Goal: Task Accomplishment & Management: Manage account settings

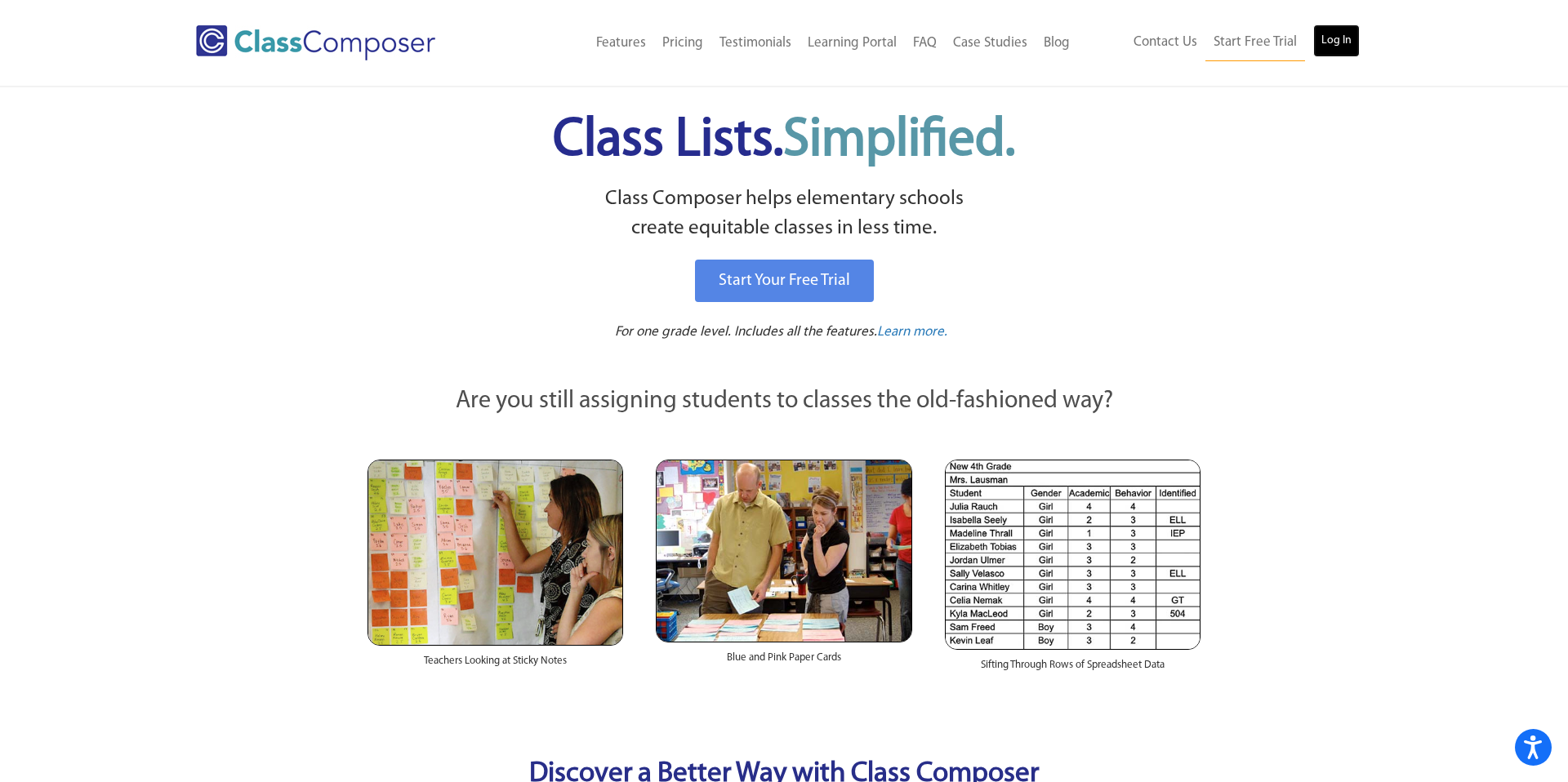
click at [1343, 47] on link "Log In" at bounding box center [1336, 41] width 47 height 33
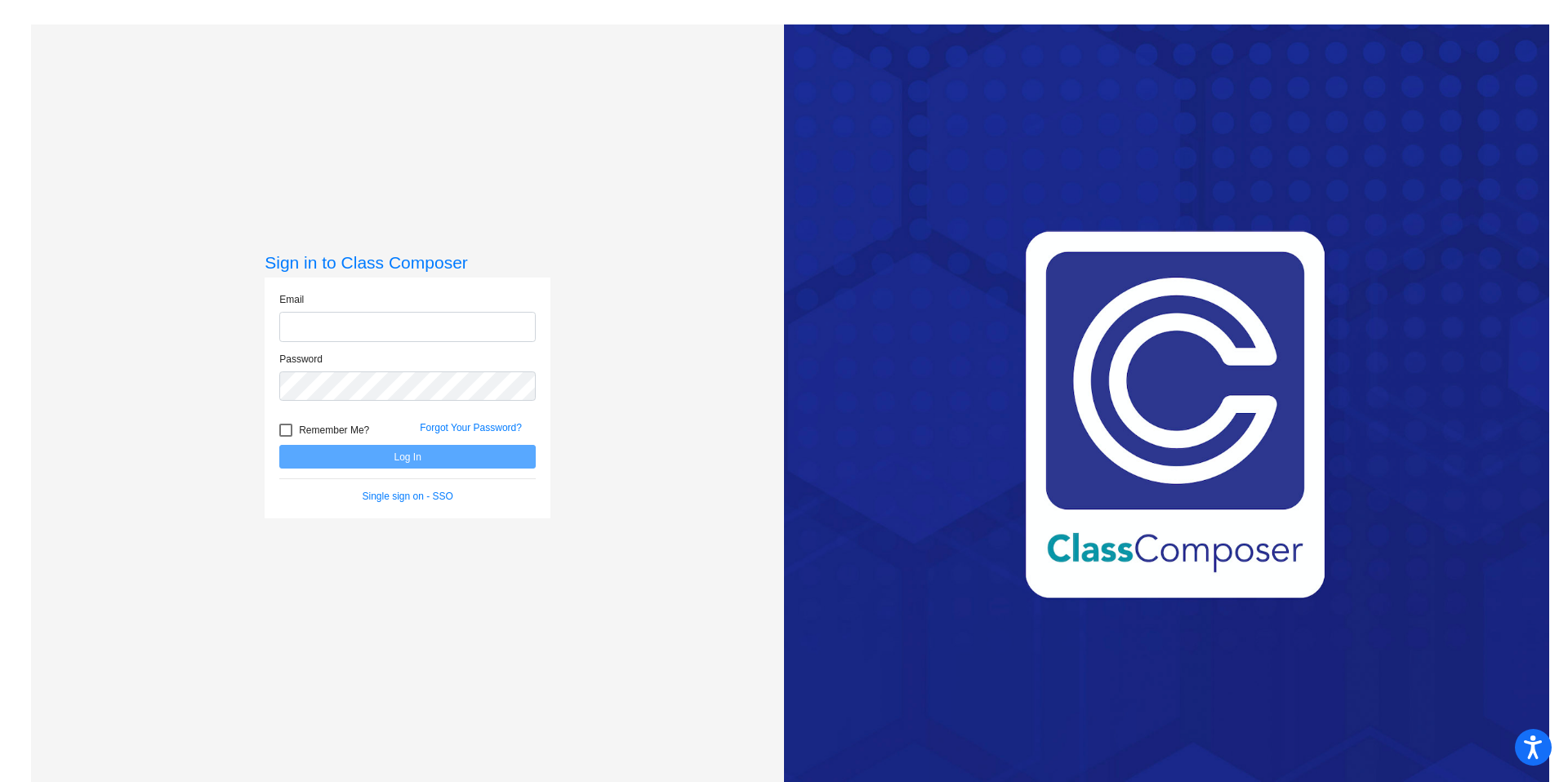
click at [436, 340] on input "email" at bounding box center [407, 327] width 256 height 30
type input "hbthompson@chillicotheschools.org"
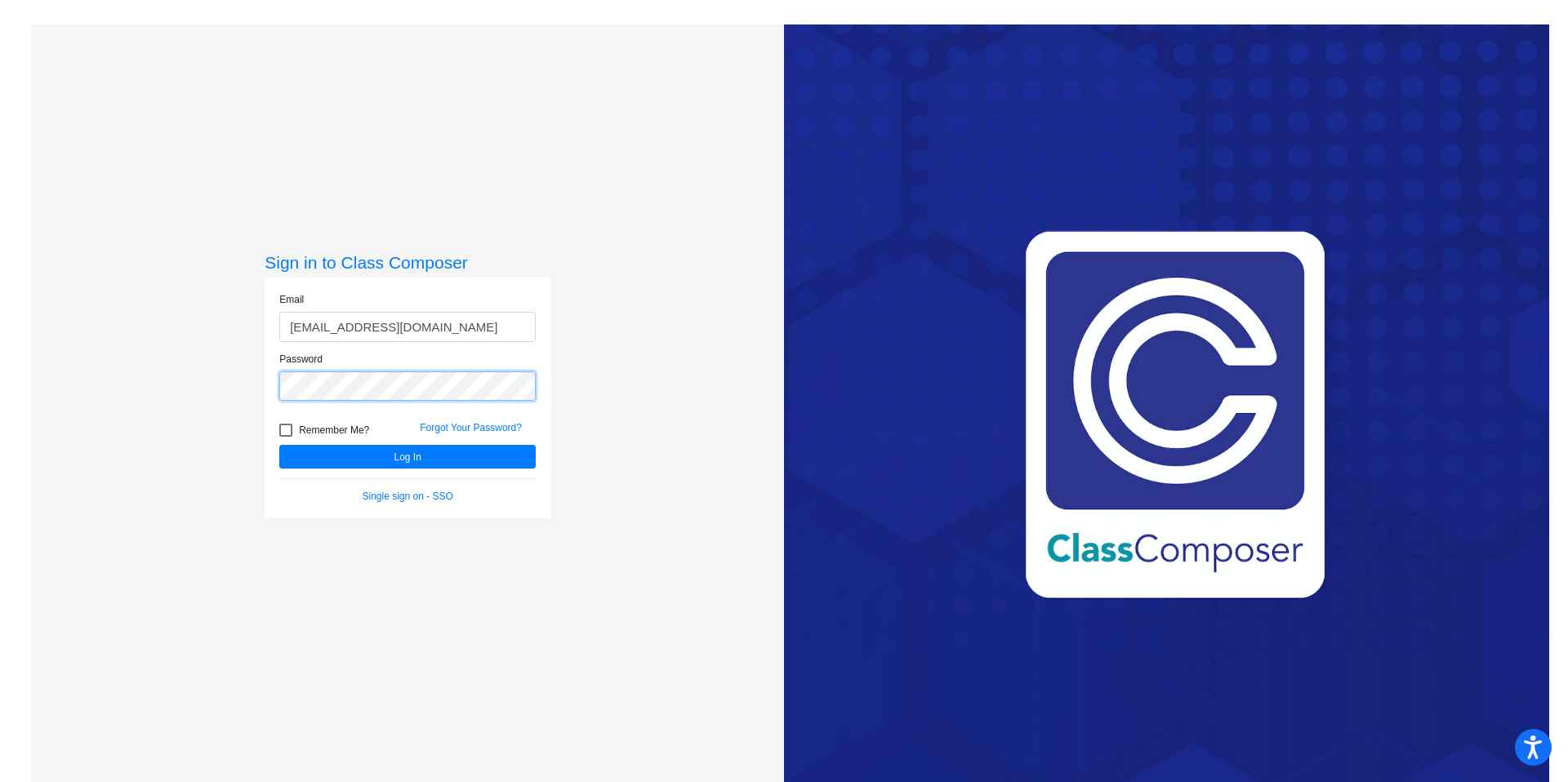
click at [279, 445] on button "Log In" at bounding box center [407, 456] width 256 height 24
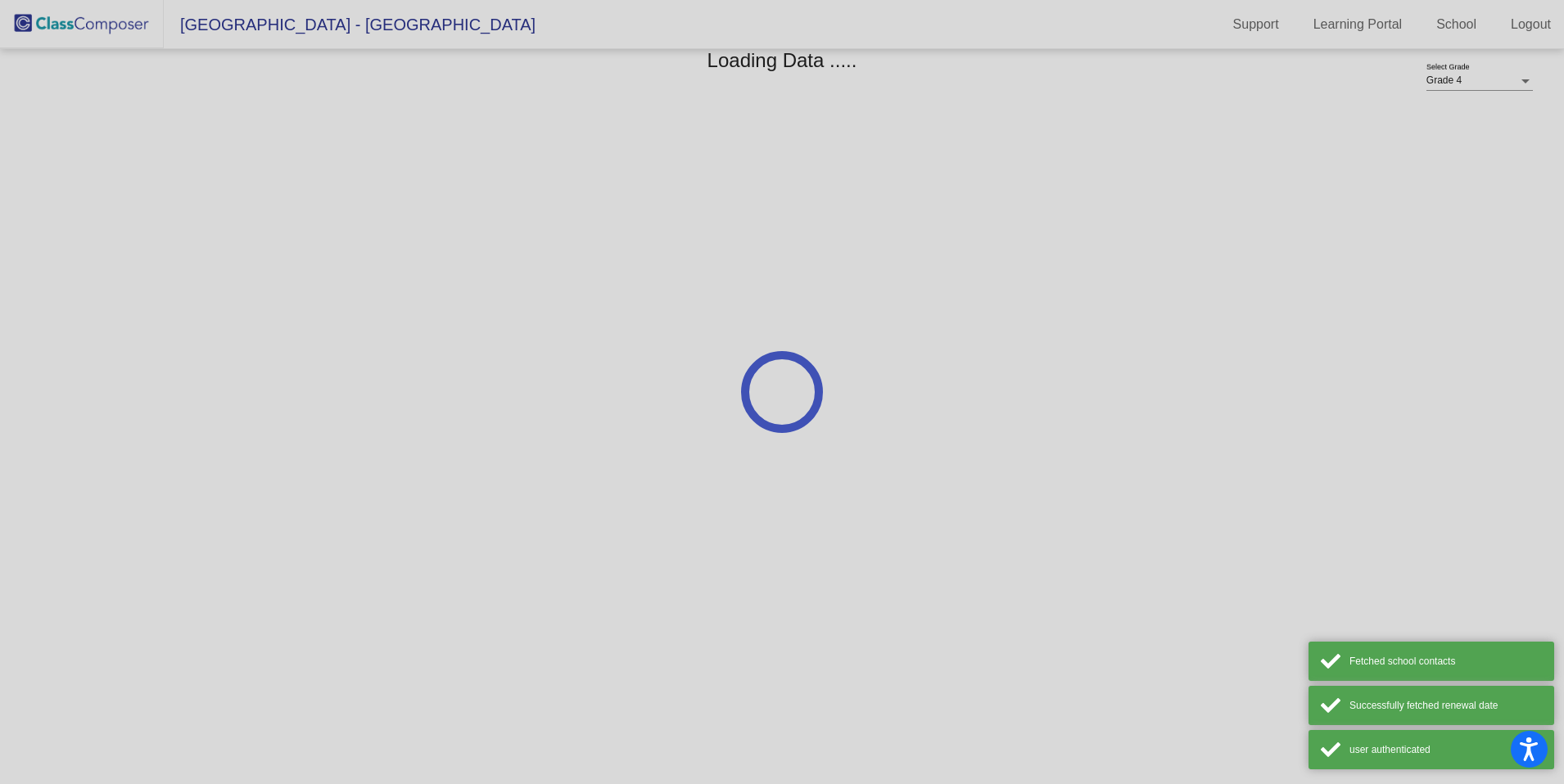
click at [283, 431] on div at bounding box center [782, 392] width 1564 height 784
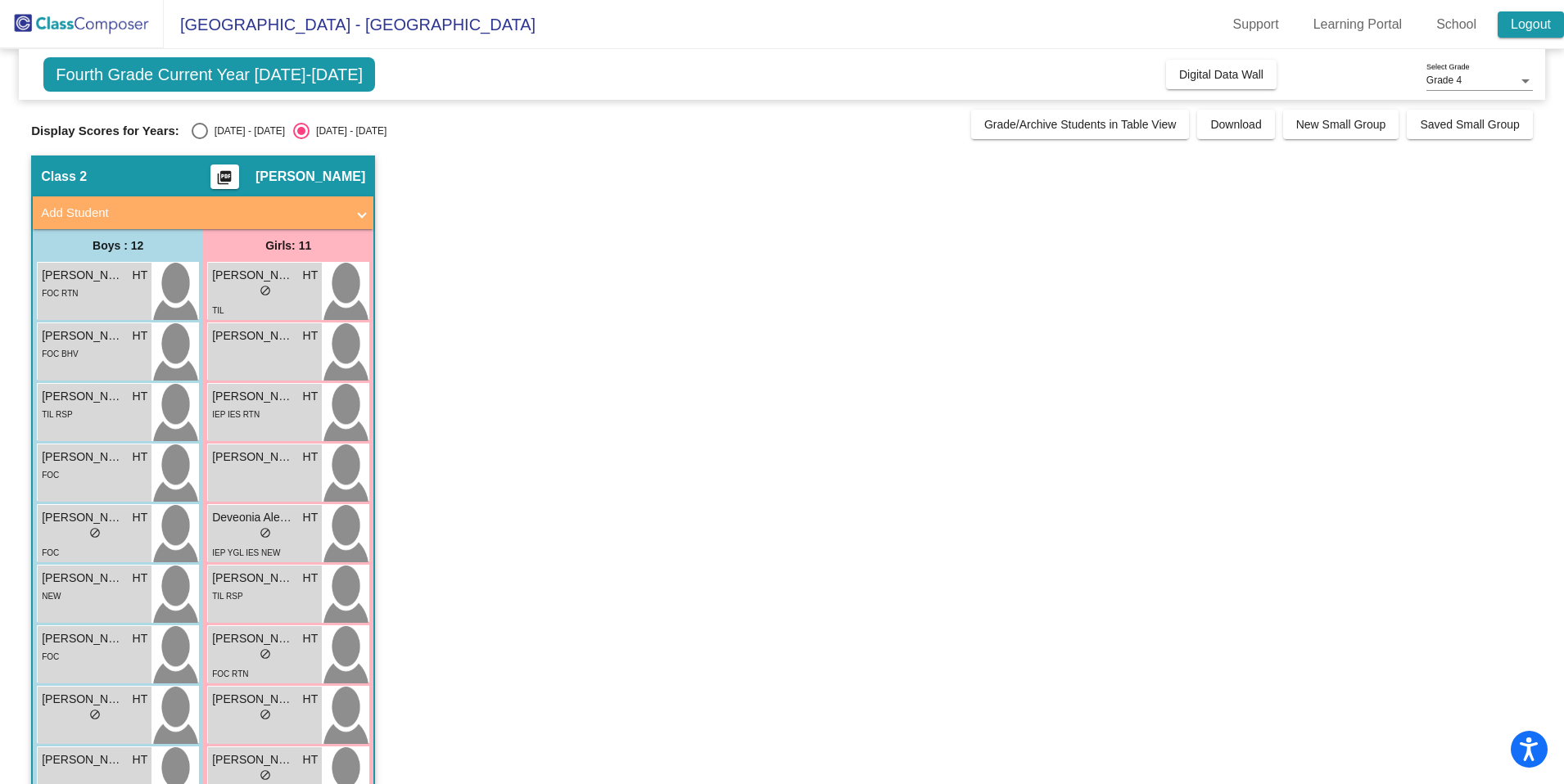
click at [1517, 34] on link "Logout" at bounding box center [1531, 25] width 67 height 26
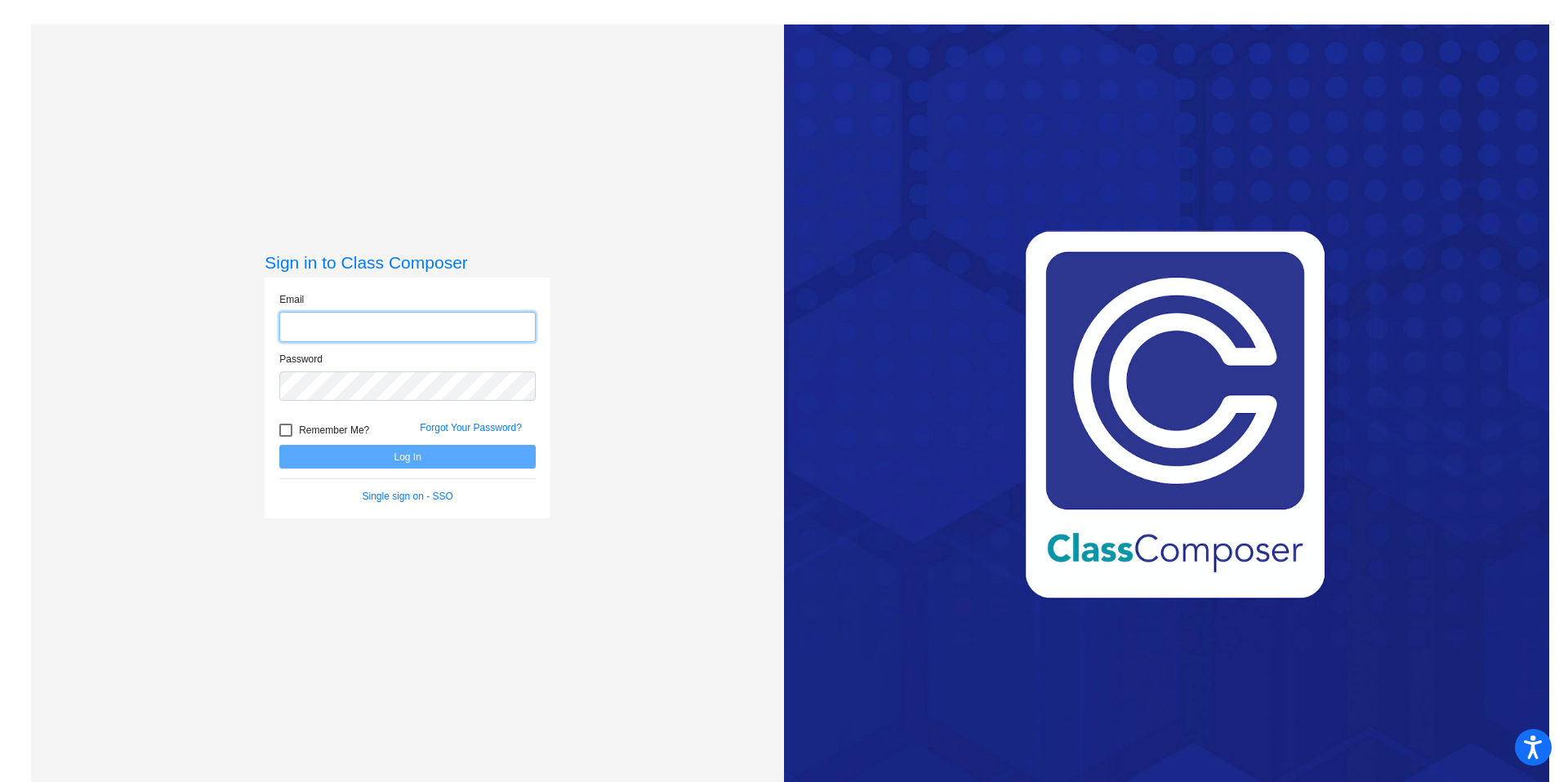
click at [418, 330] on input "email" at bounding box center [407, 327] width 256 height 30
type input "hbthompson@chillicotheschools.org"
click at [287, 431] on div at bounding box center [286, 430] width 13 height 13
click at [286, 436] on input "Remember Me?" at bounding box center [285, 436] width 1 height 1
checkbox input "true"
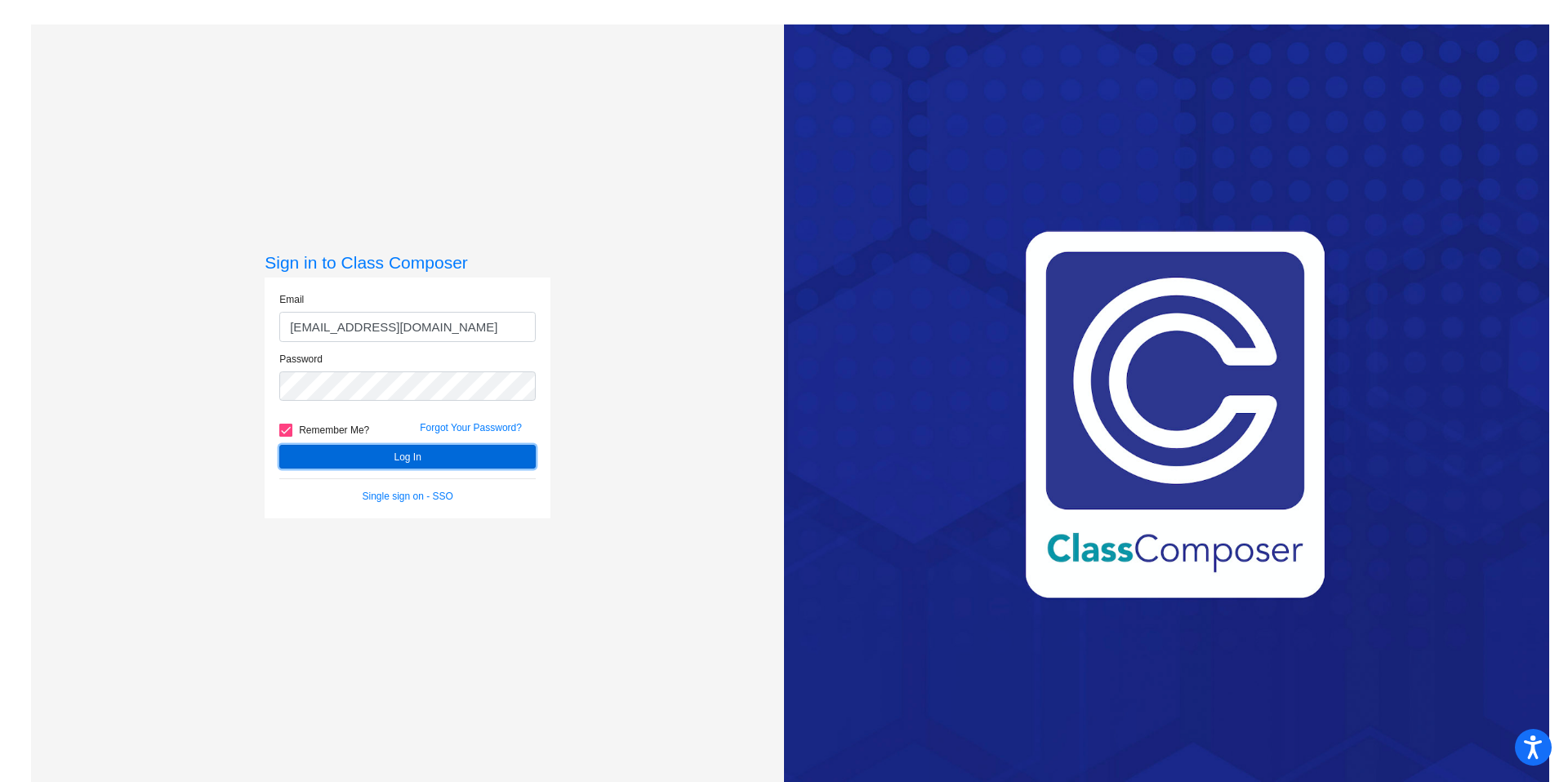
click at [315, 453] on button "Log In" at bounding box center [407, 456] width 256 height 24
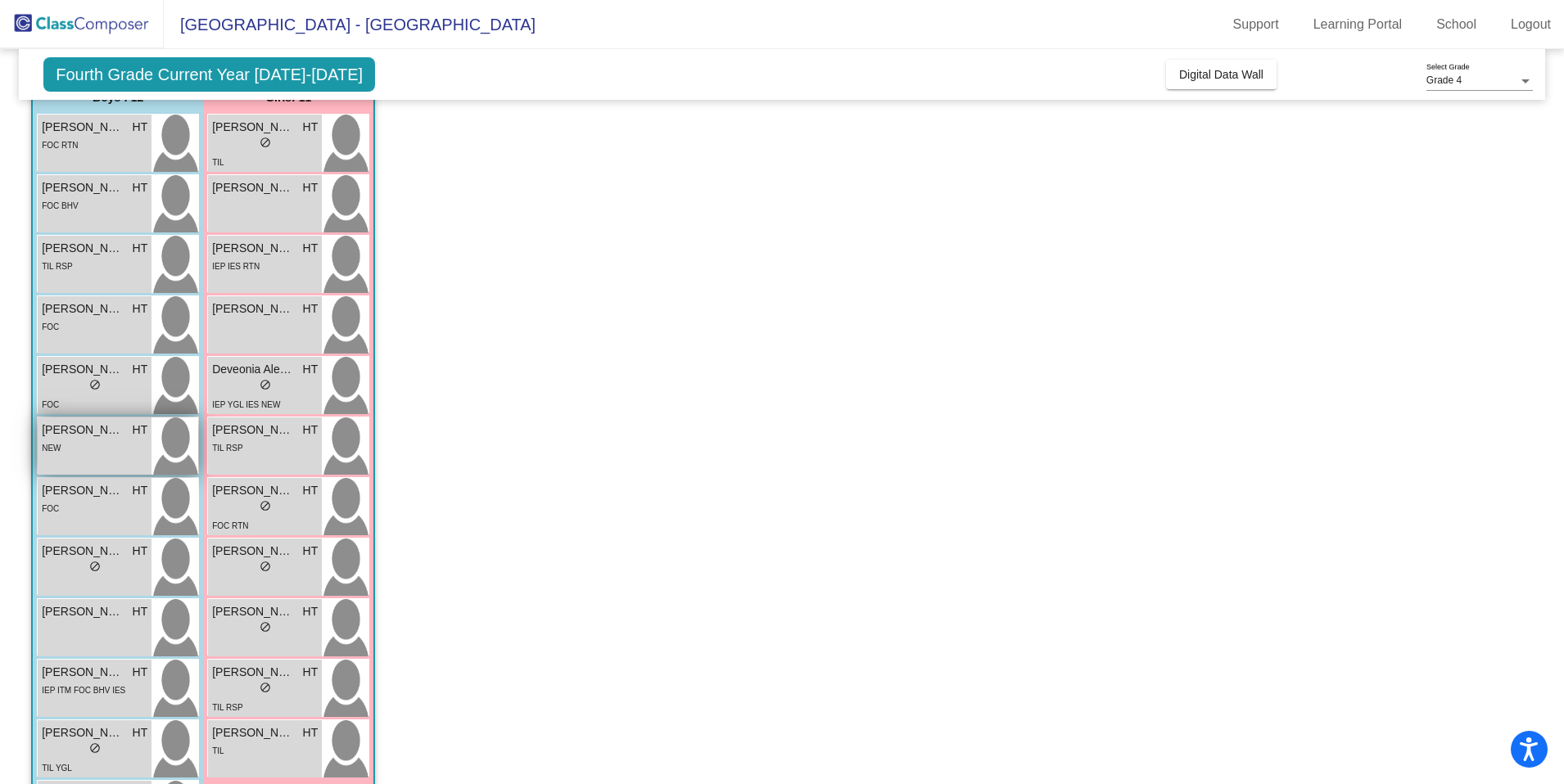
scroll to position [190, 0]
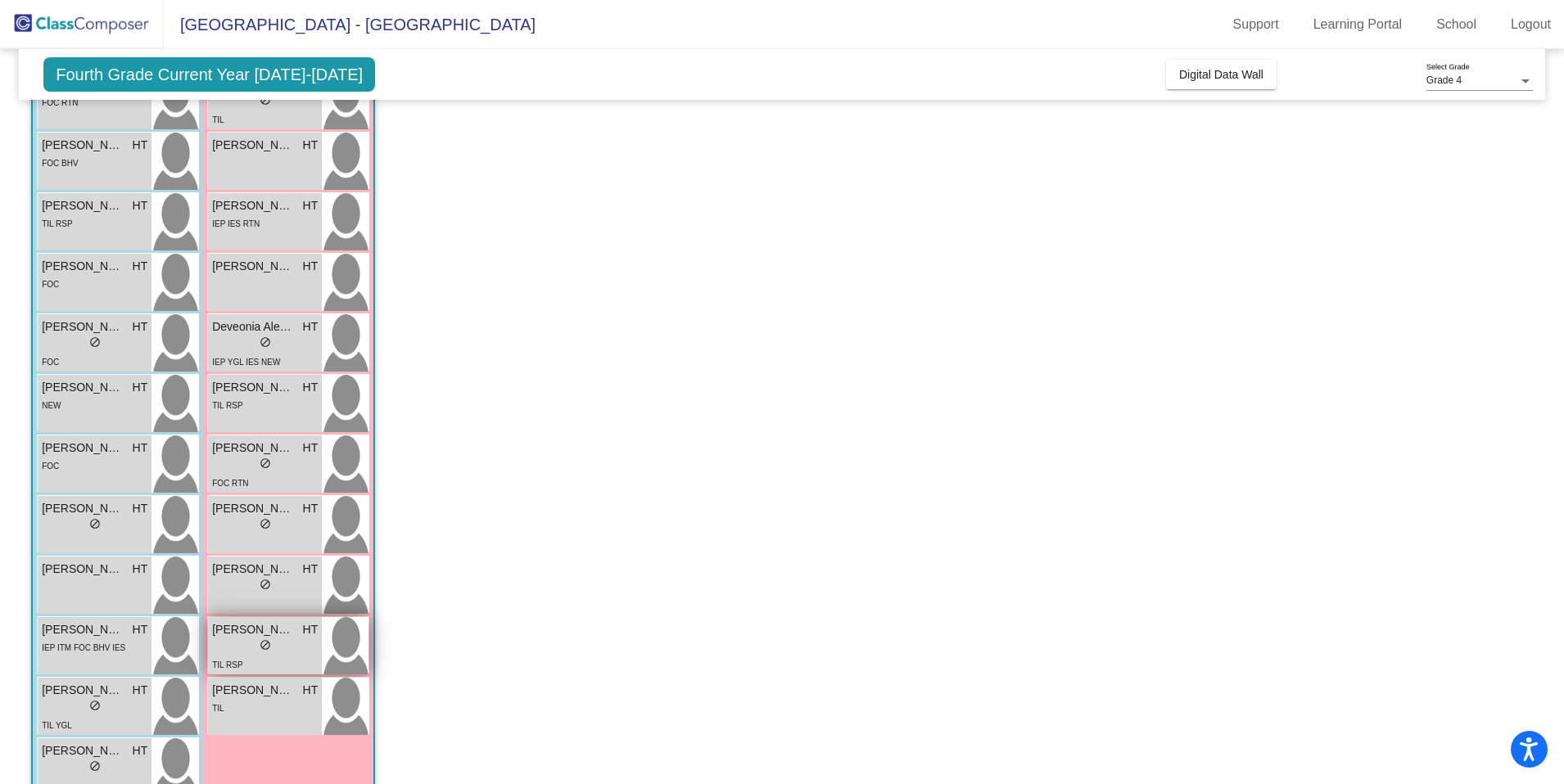
click at [266, 638] on span "Maelynn Stevenson" at bounding box center [253, 630] width 82 height 17
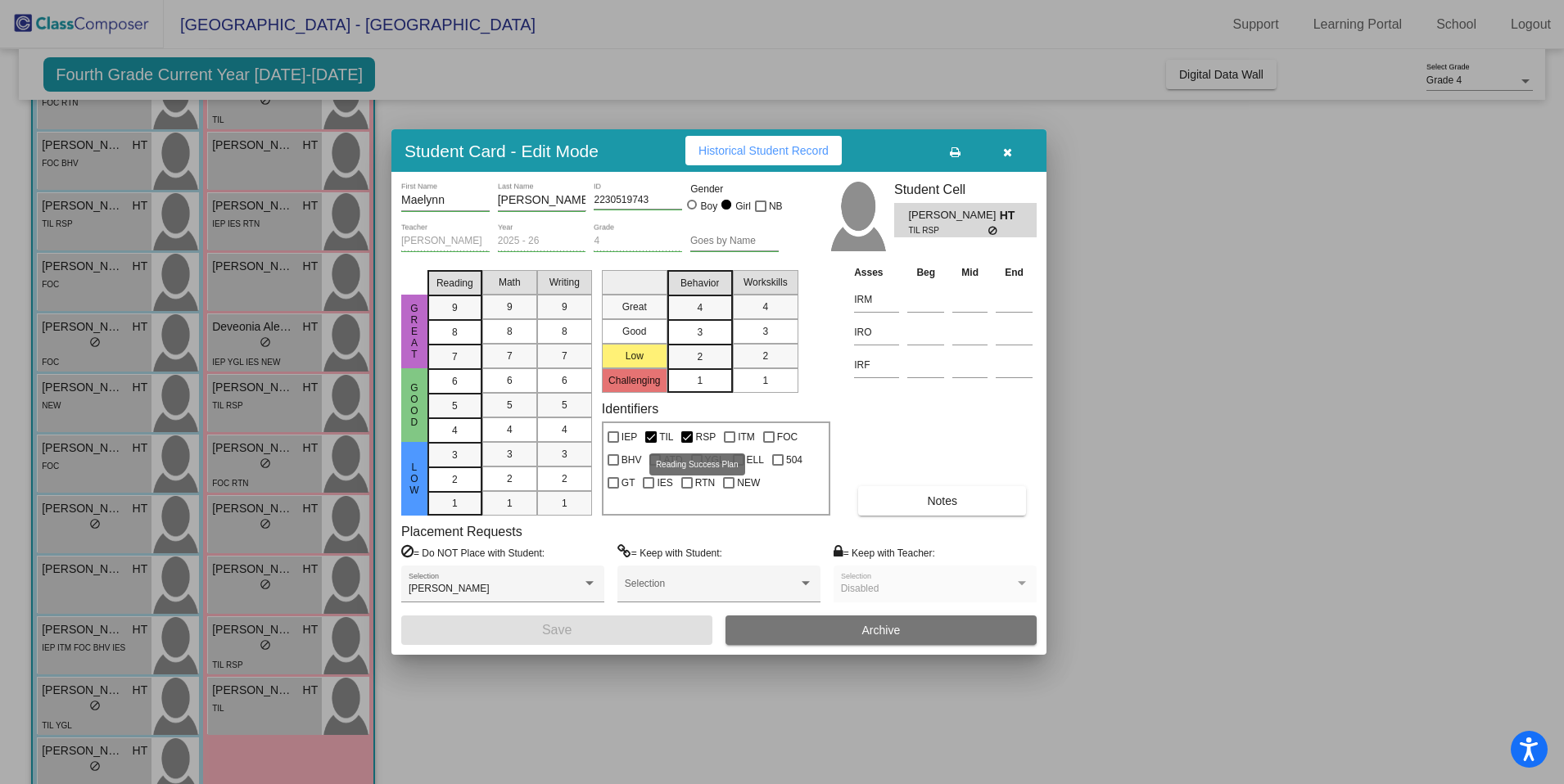
click at [692, 436] on label "RSP" at bounding box center [699, 437] width 34 height 20
click at [688, 442] on input "RSP" at bounding box center [687, 442] width 1 height 1
checkbox input "false"
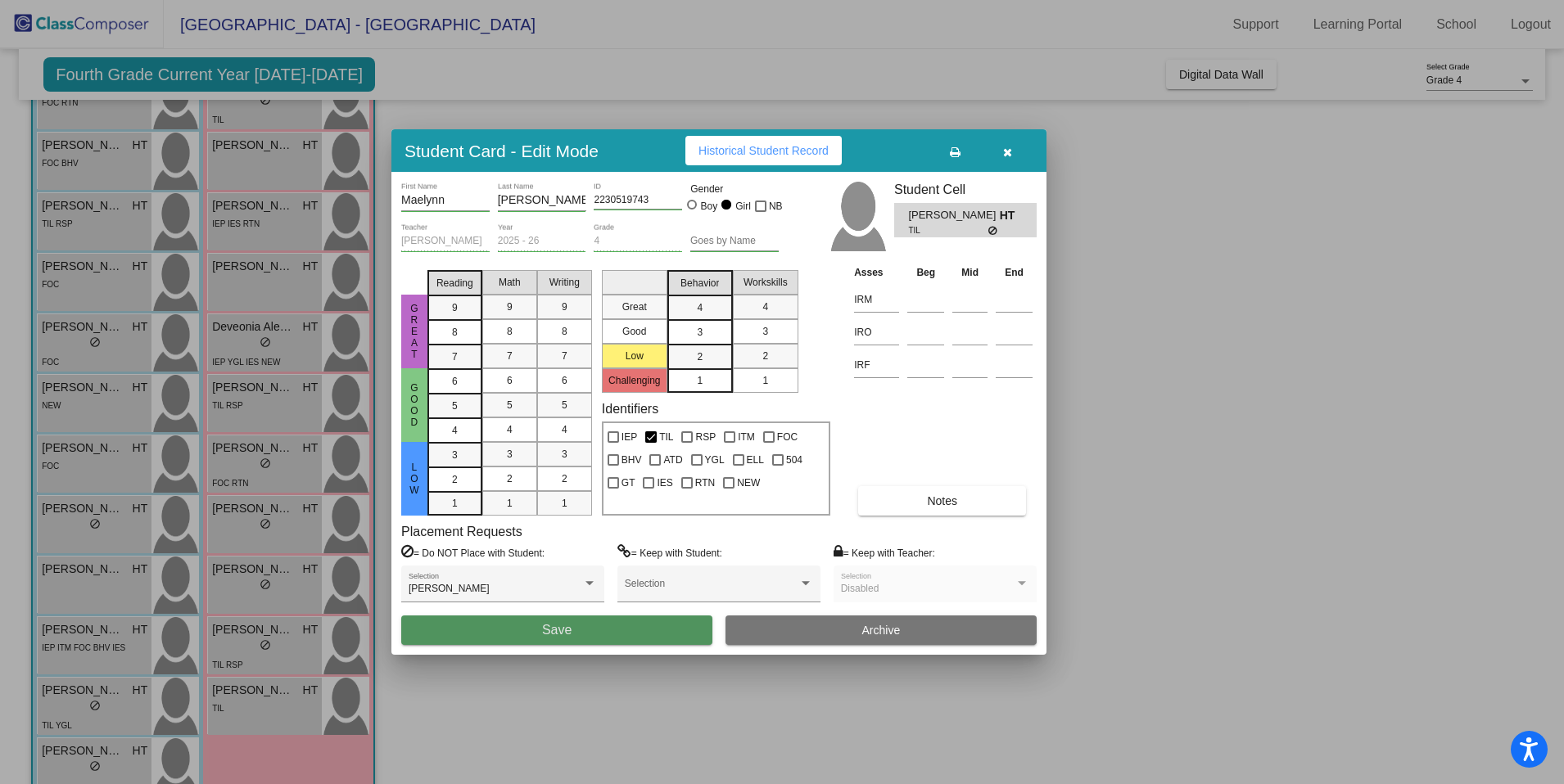
click at [631, 636] on button "Save" at bounding box center [557, 630] width 311 height 30
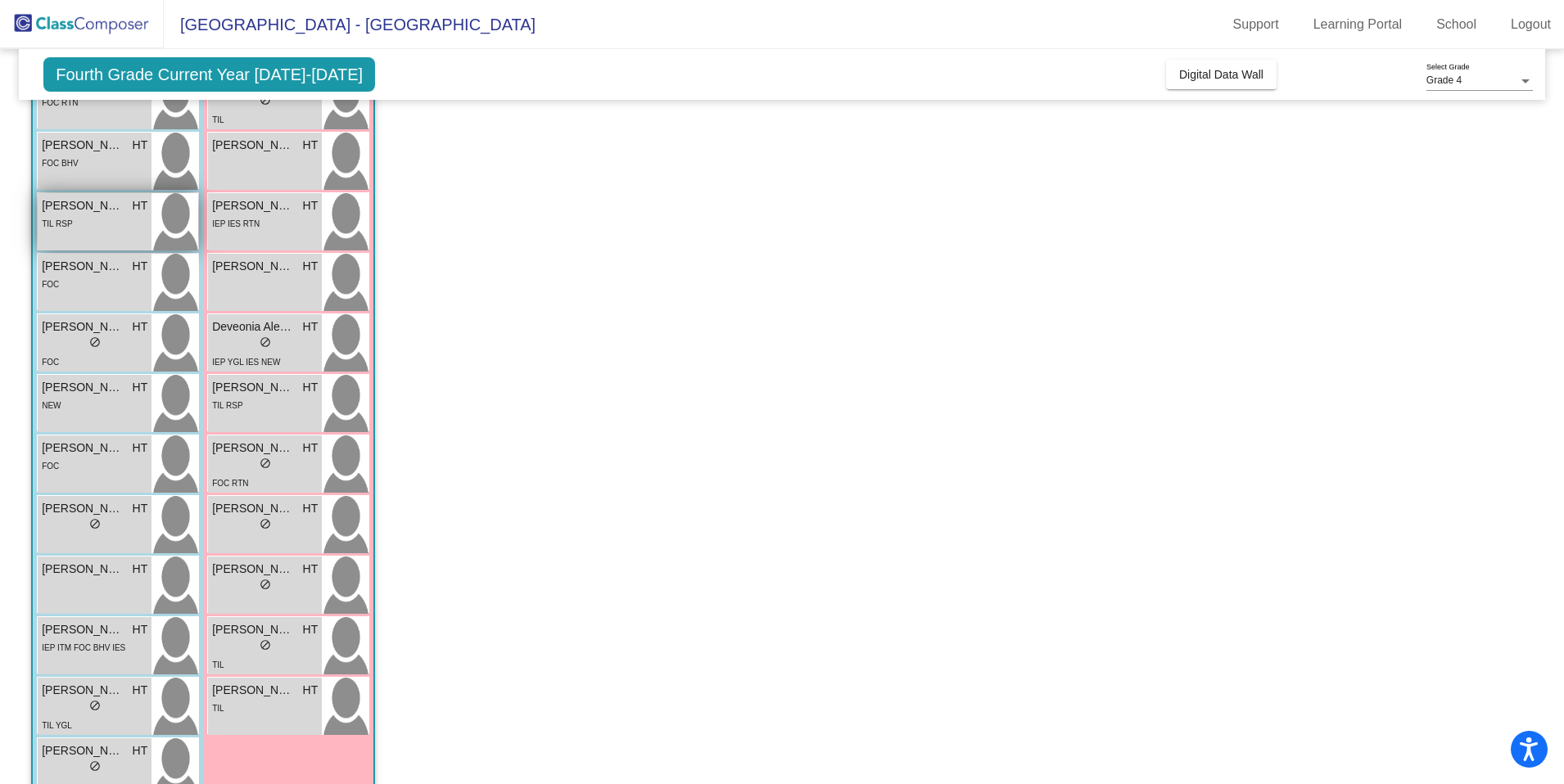
click at [107, 242] on div "Coyle Huston HT lock do_not_disturb_alt TIL RSP" at bounding box center [94, 222] width 114 height 57
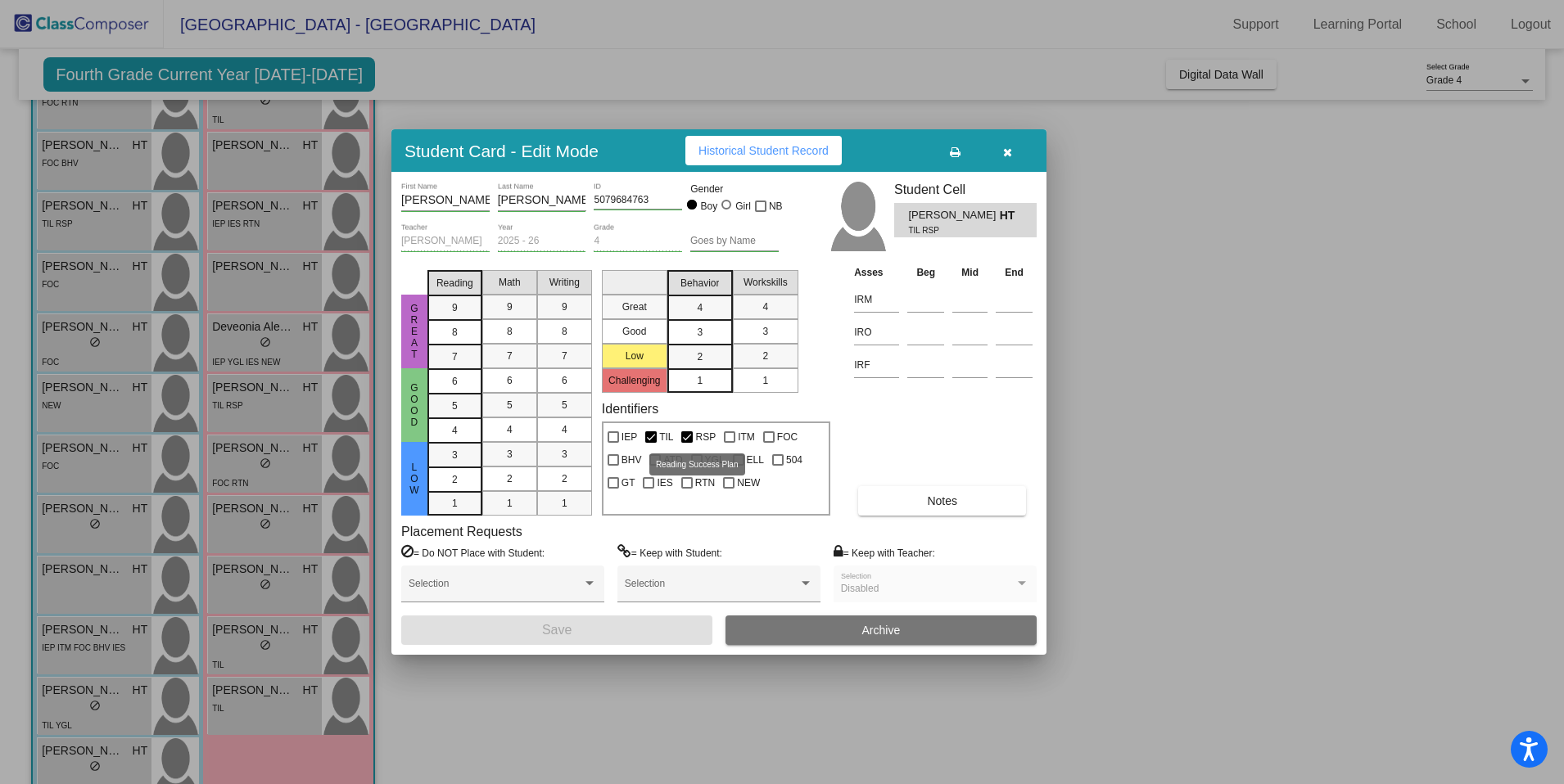
click at [688, 438] on div at bounding box center [688, 437] width 12 height 11
click at [688, 442] on input "RSP" at bounding box center [687, 442] width 1 height 1
checkbox input "false"
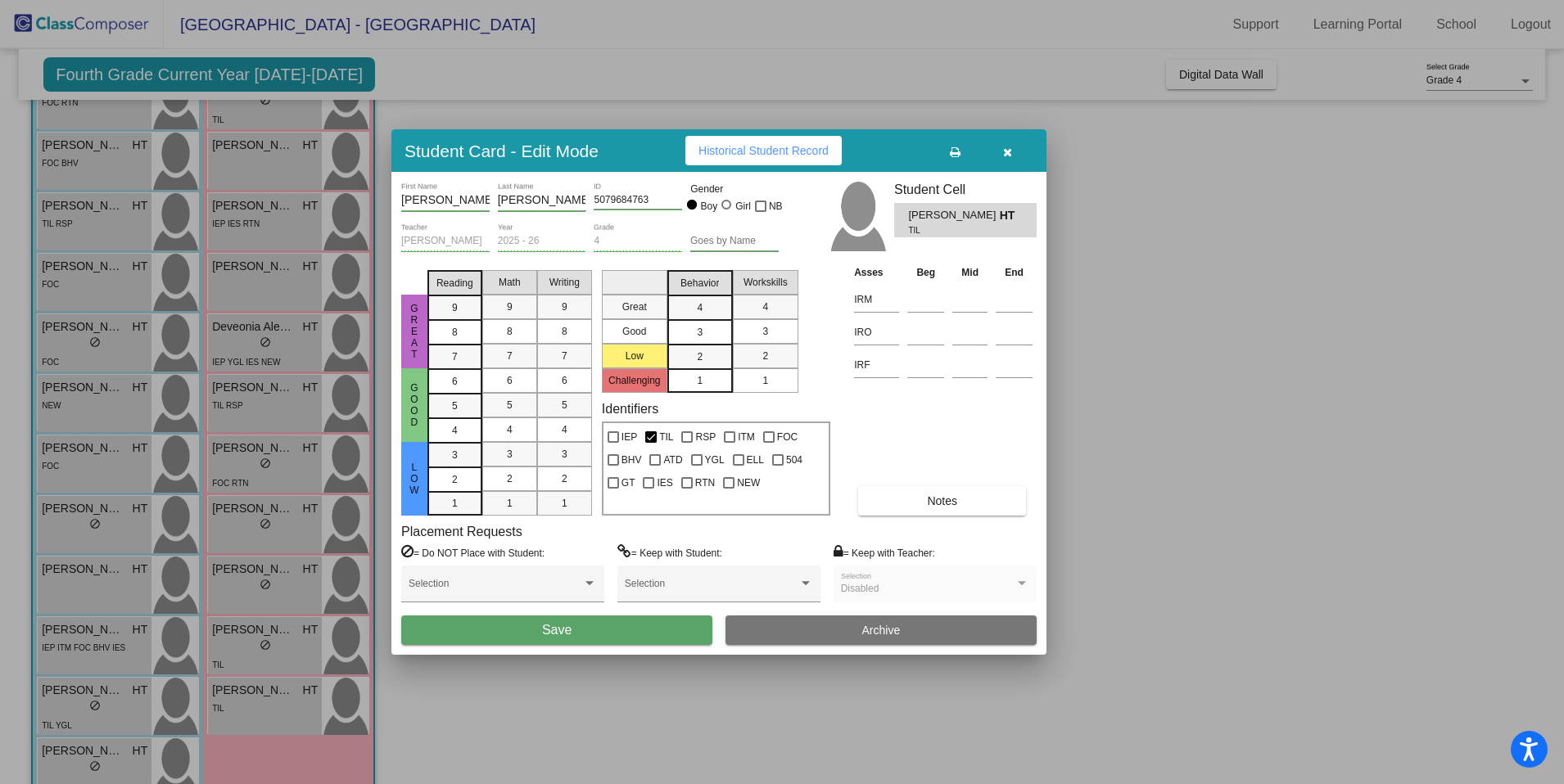
click at [634, 630] on button "Save" at bounding box center [557, 630] width 311 height 30
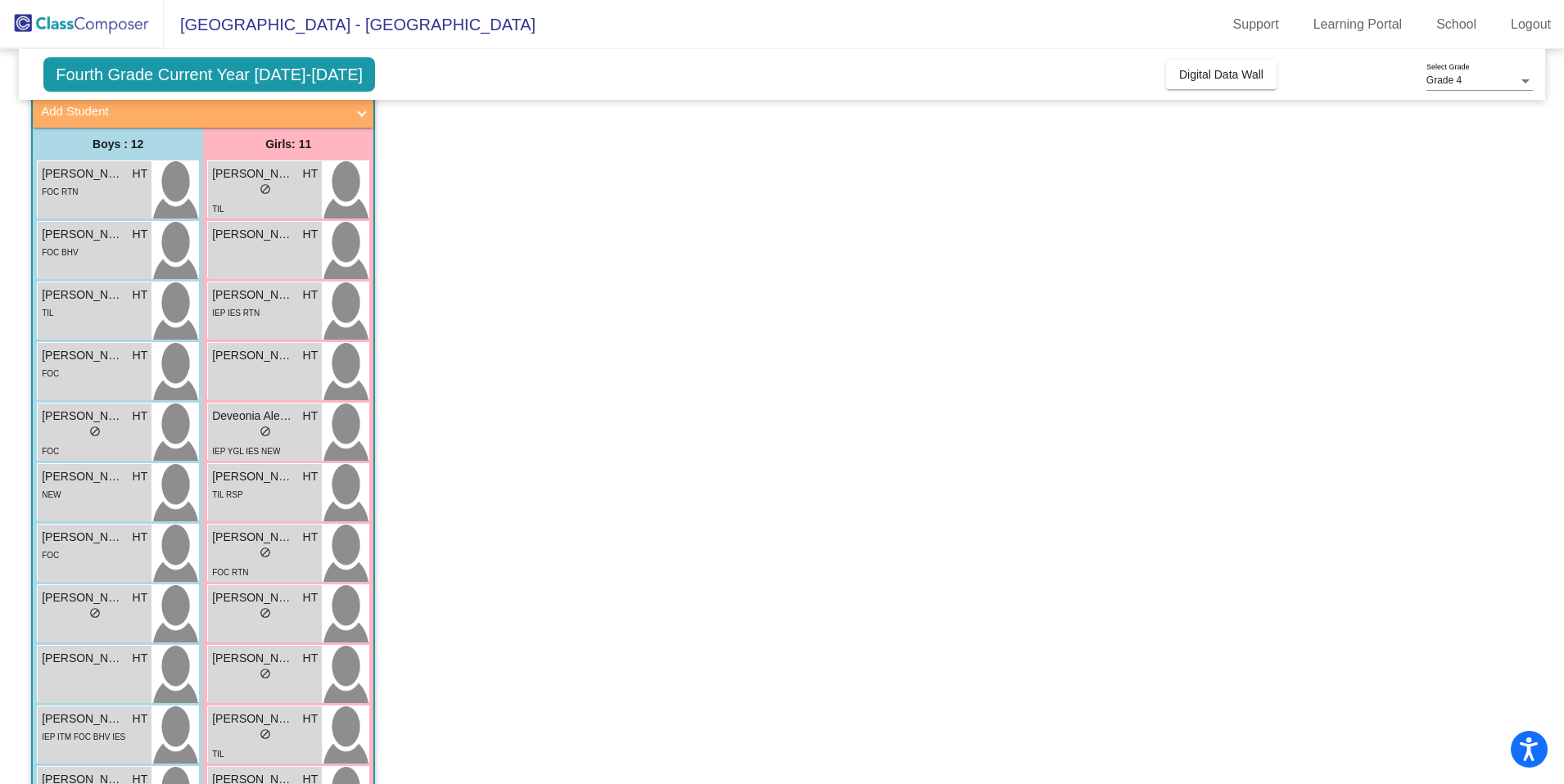
scroll to position [106, 0]
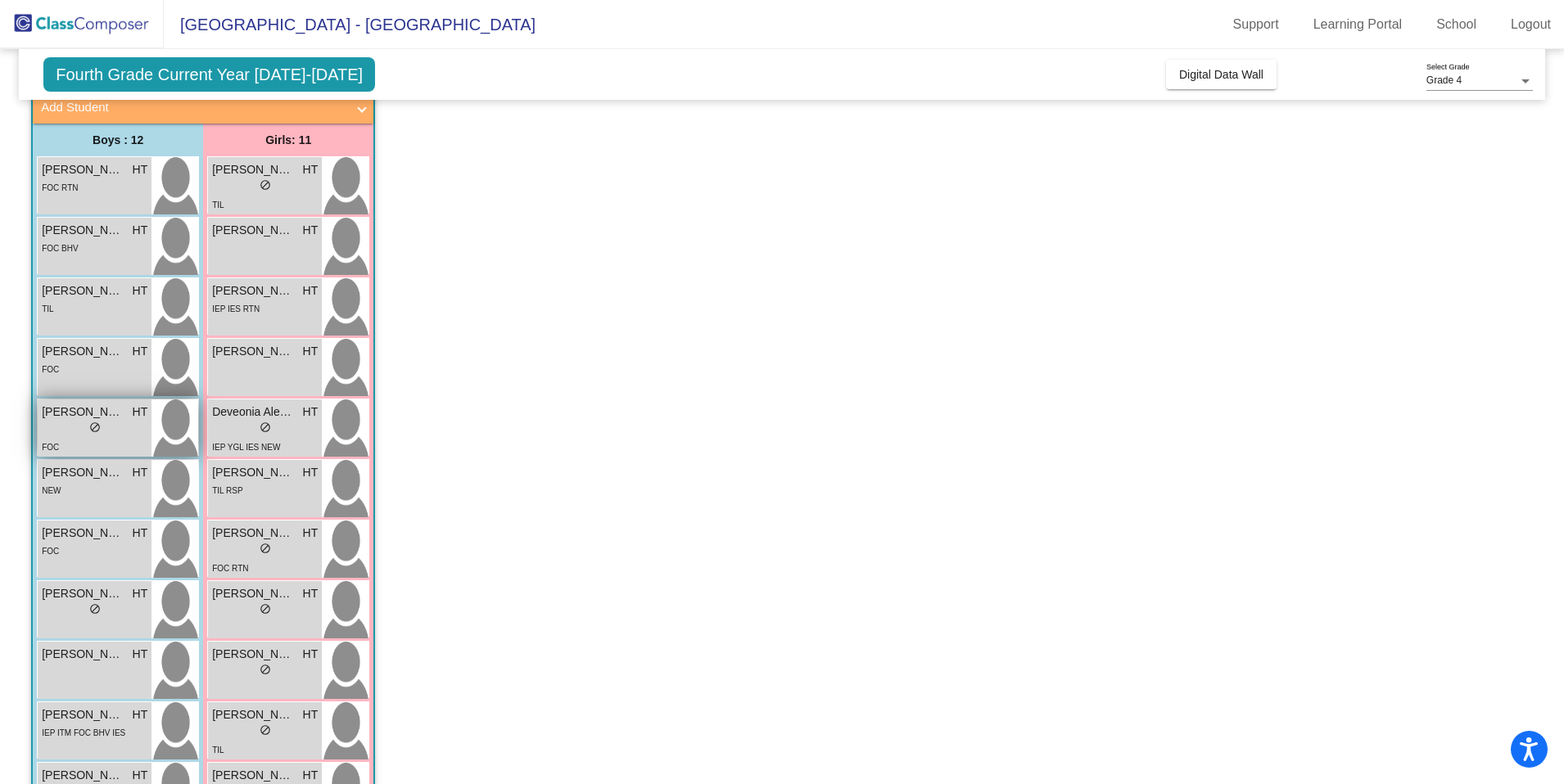
click at [115, 437] on div "lock do_not_disturb_alt" at bounding box center [94, 429] width 106 height 17
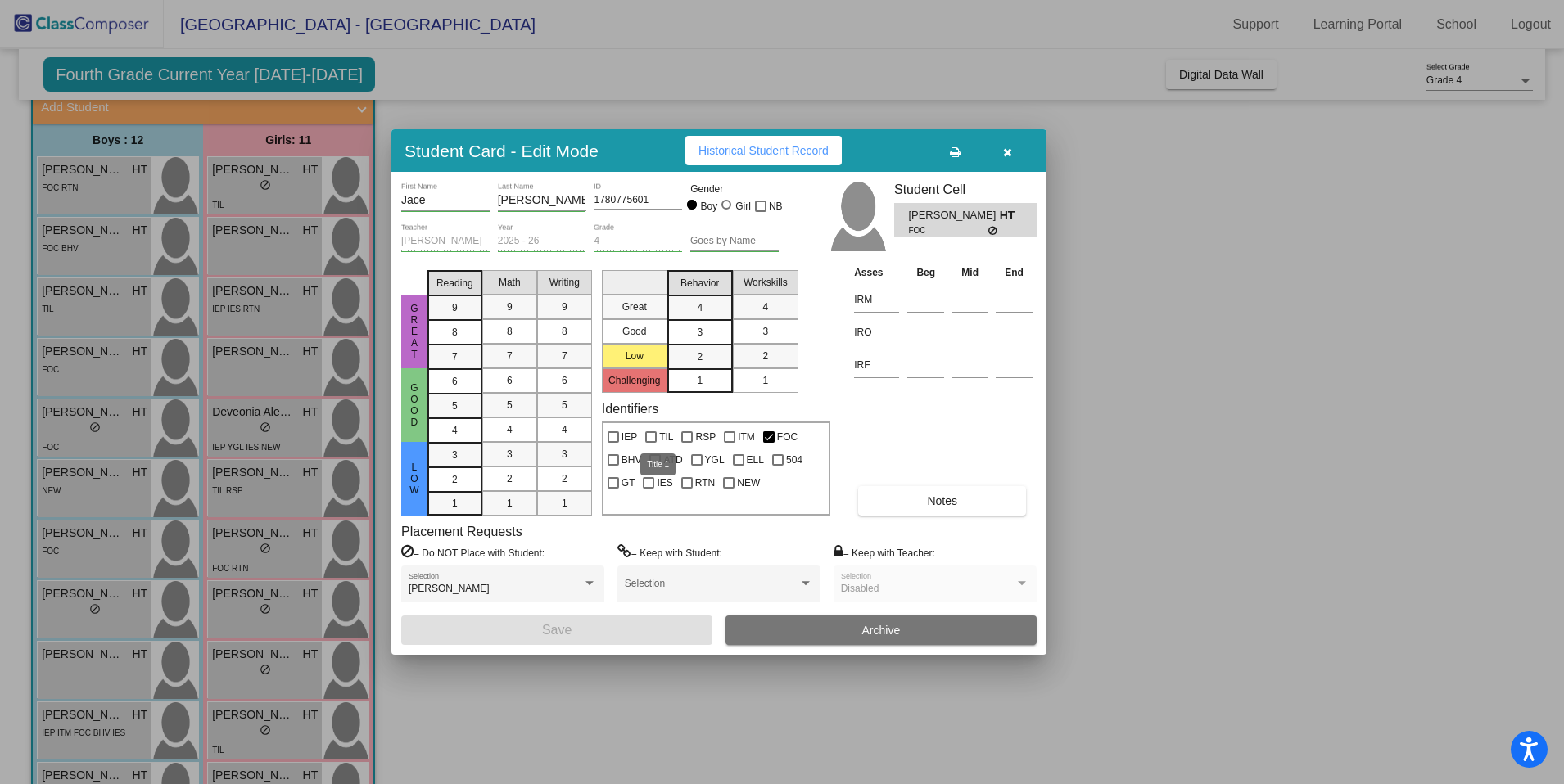
click at [651, 433] on div at bounding box center [651, 437] width 12 height 11
click at [651, 442] on input "TIL" at bounding box center [651, 442] width 1 height 1
checkbox input "true"
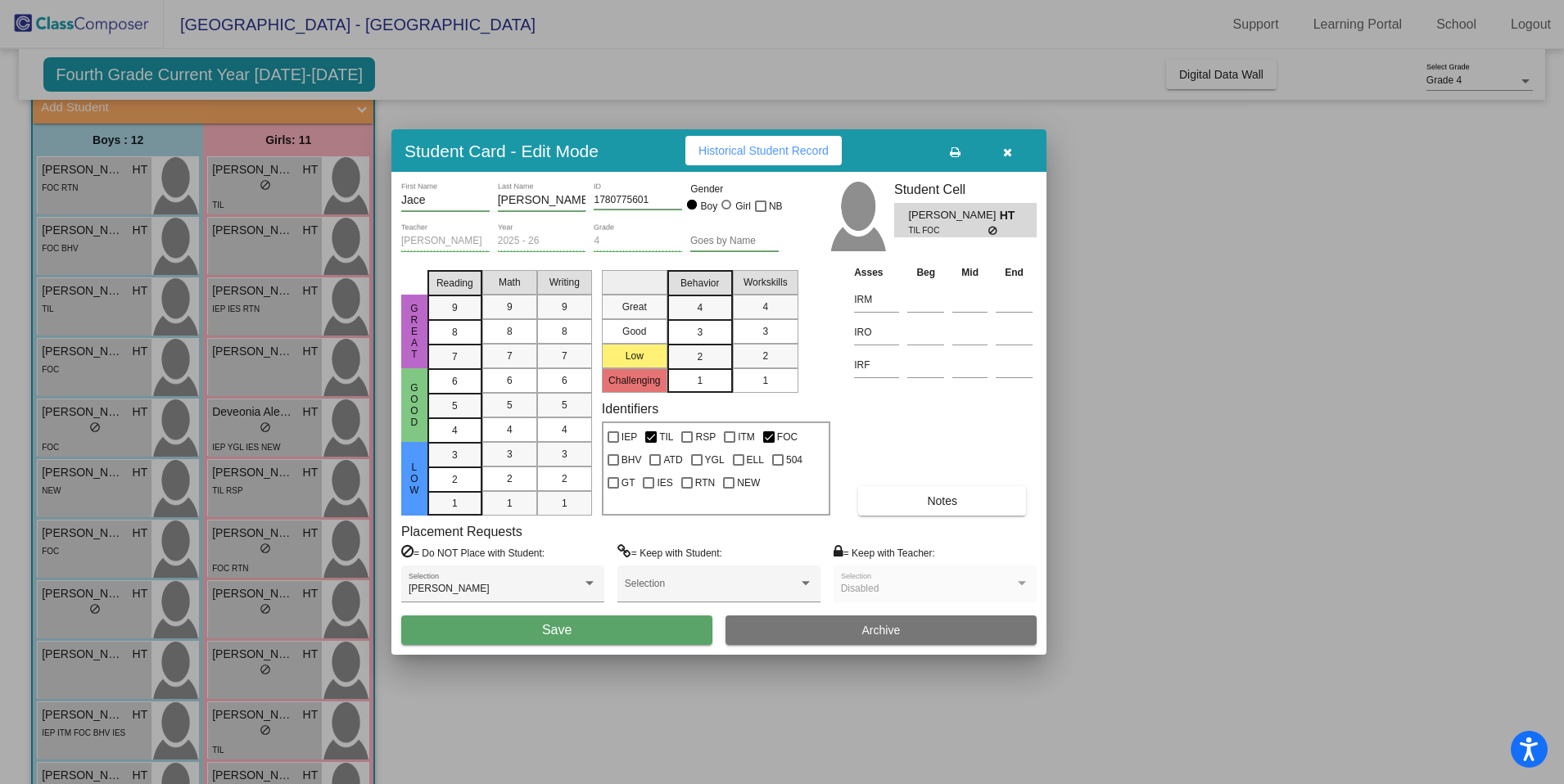
click at [657, 638] on button "Save" at bounding box center [557, 630] width 311 height 30
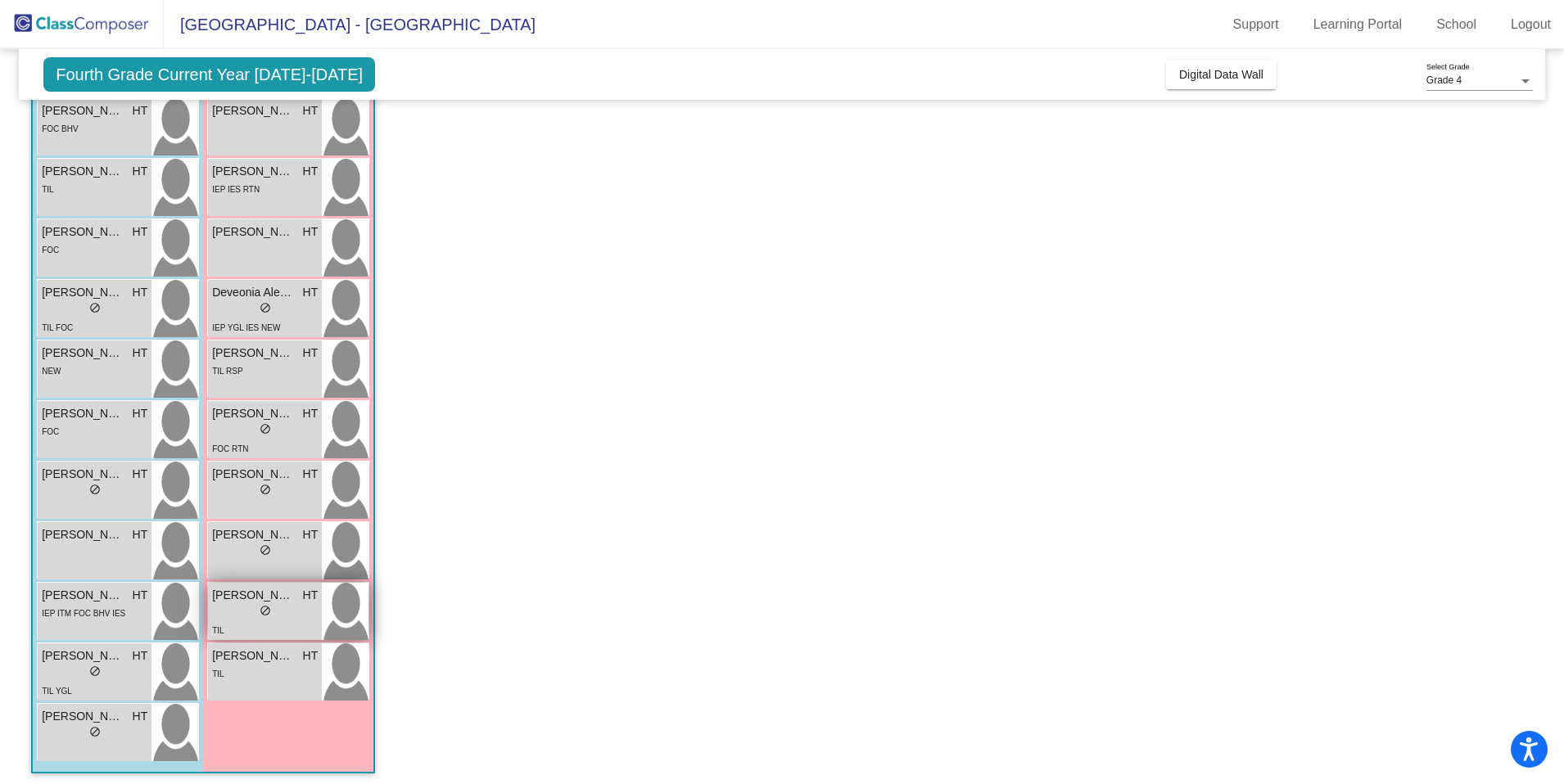
scroll to position [231, 0]
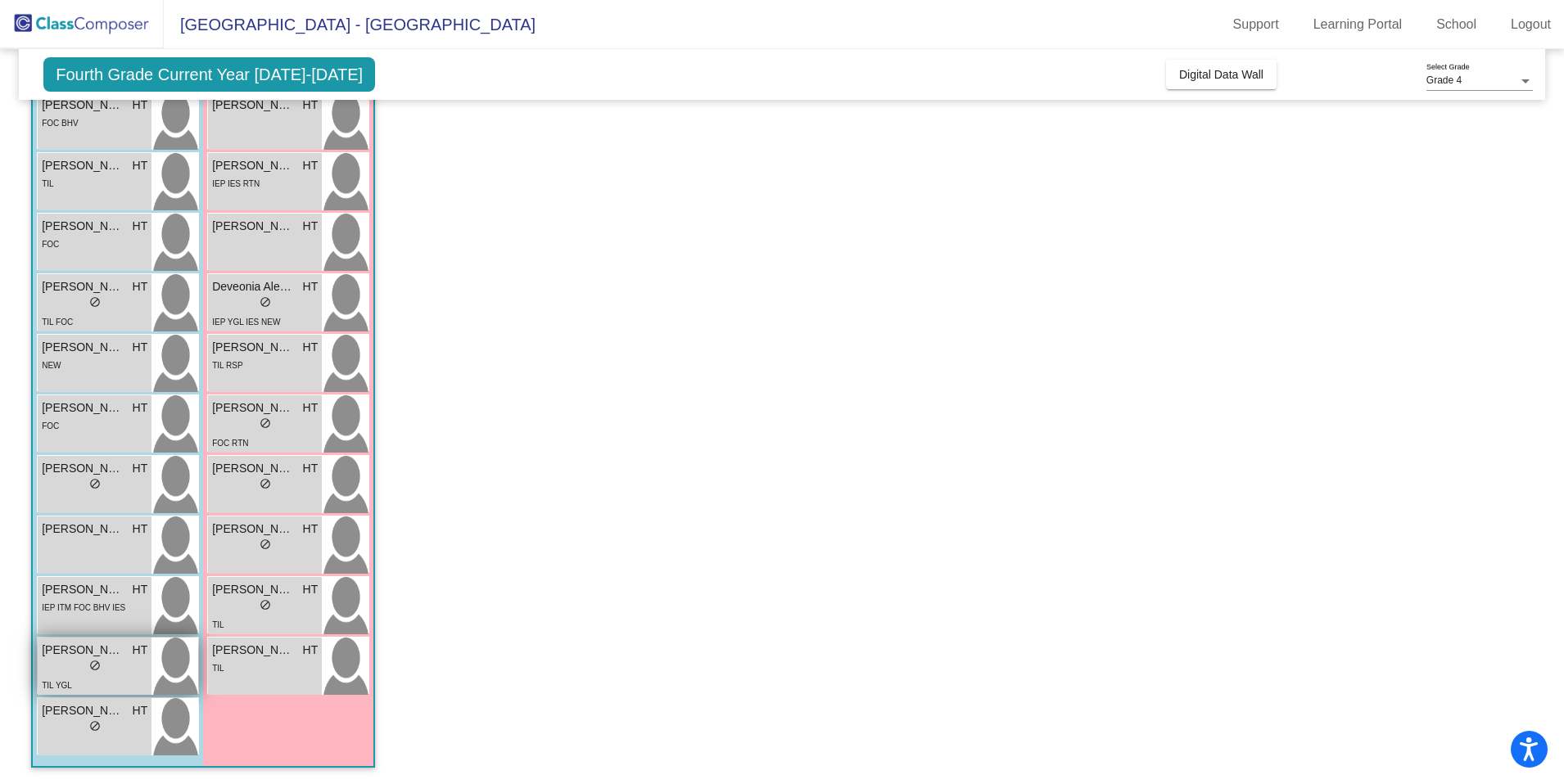
click at [74, 663] on div "lock do_not_disturb_alt" at bounding box center [94, 667] width 106 height 17
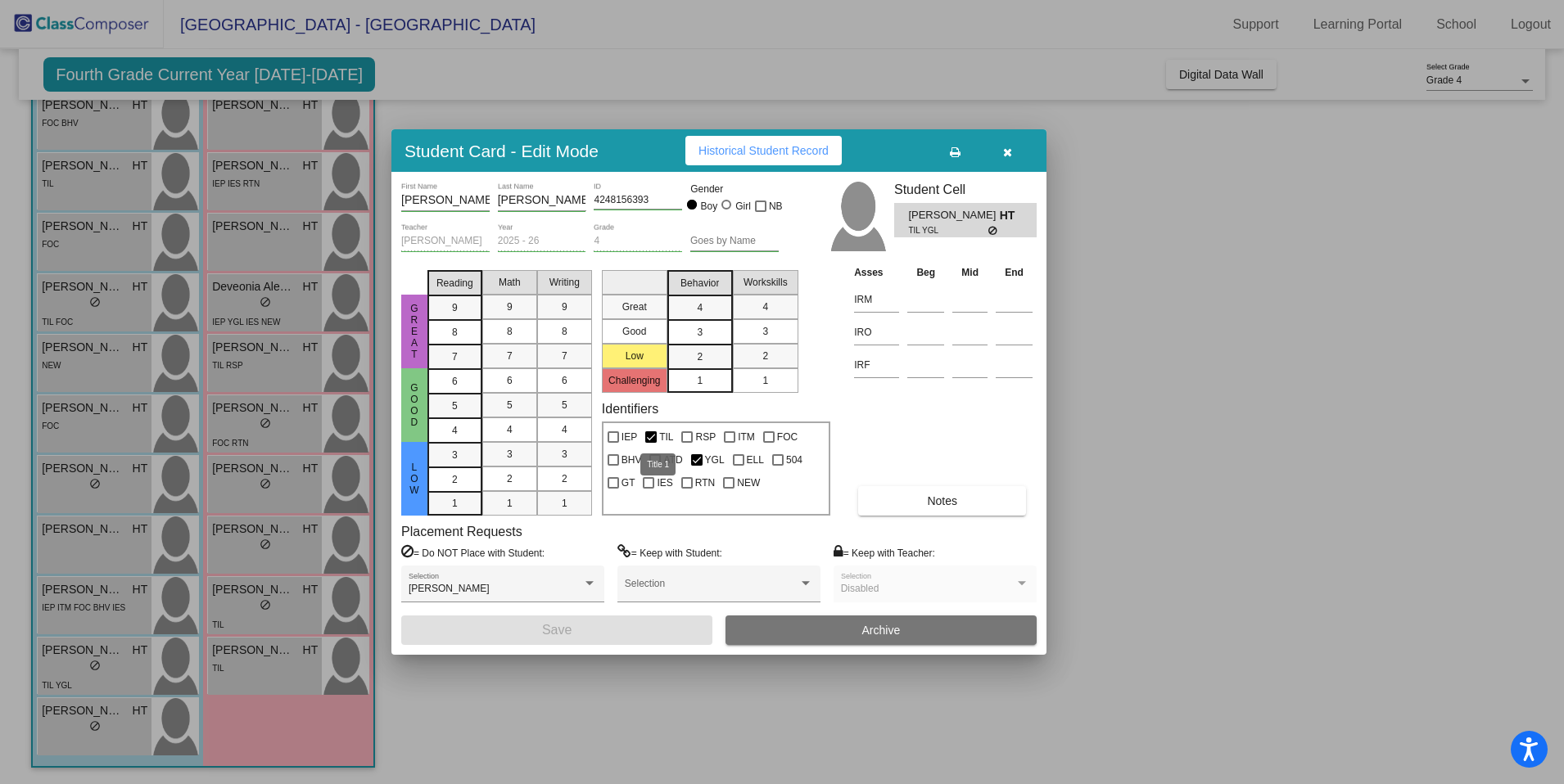
click at [656, 436] on div at bounding box center [651, 437] width 12 height 11
click at [651, 442] on input "TIL" at bounding box center [651, 442] width 1 height 1
checkbox input "false"
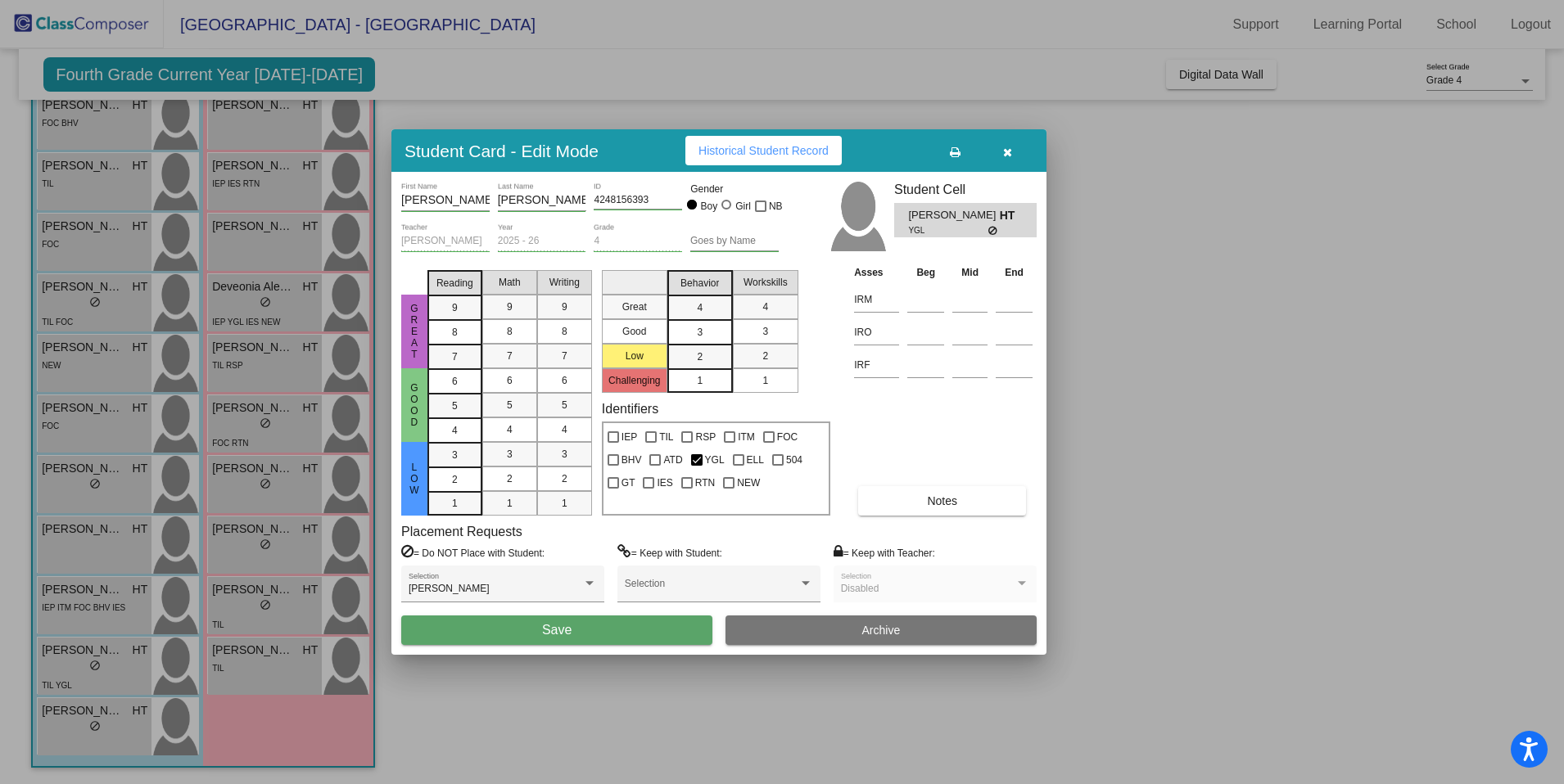
click at [651, 630] on button "Save" at bounding box center [557, 630] width 311 height 30
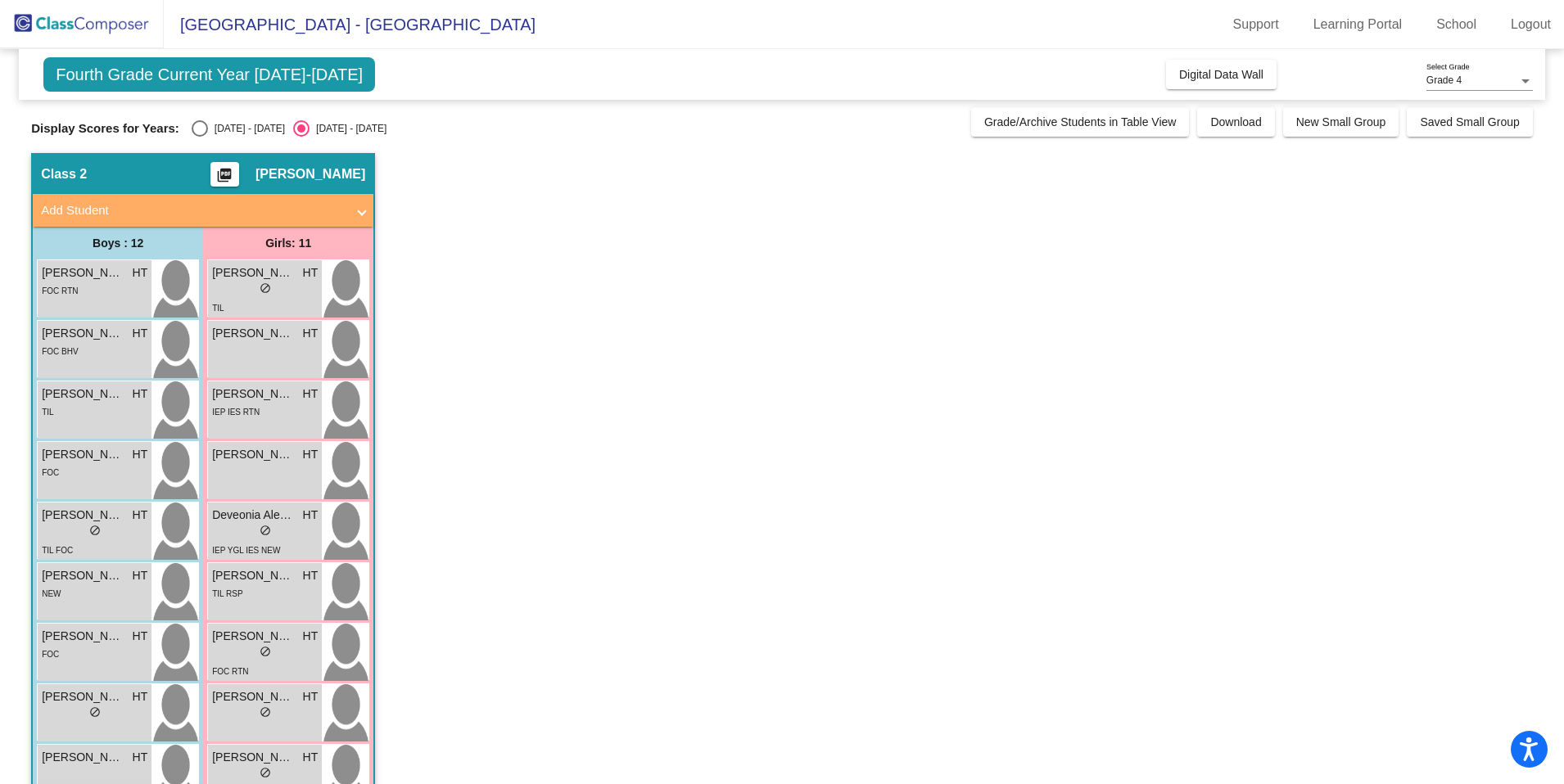
scroll to position [0, 0]
